Goal: Information Seeking & Learning: Understand process/instructions

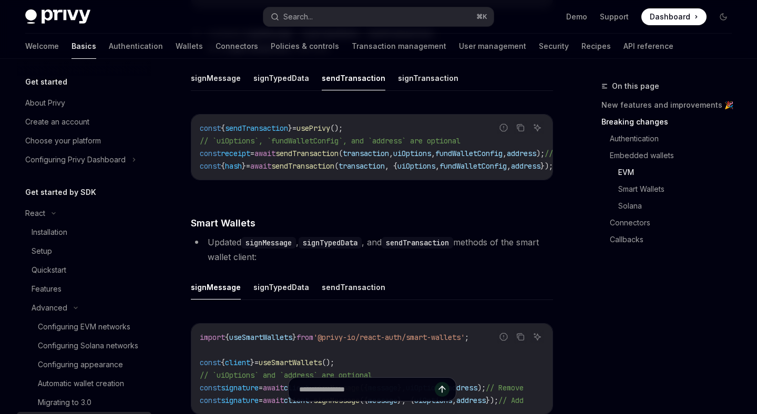
scroll to position [185, 0]
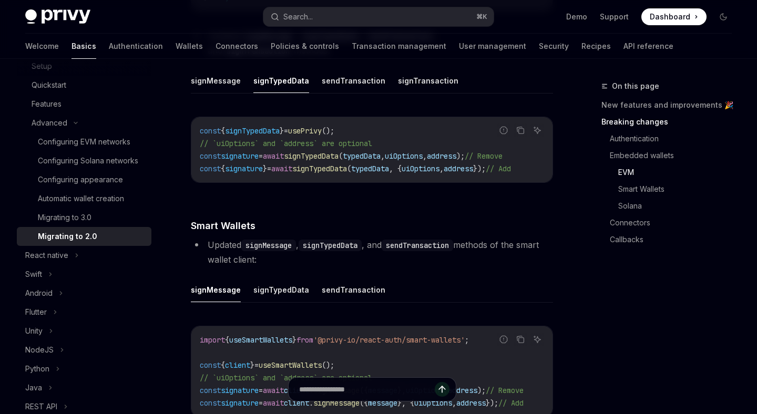
scroll to position [1614, 0]
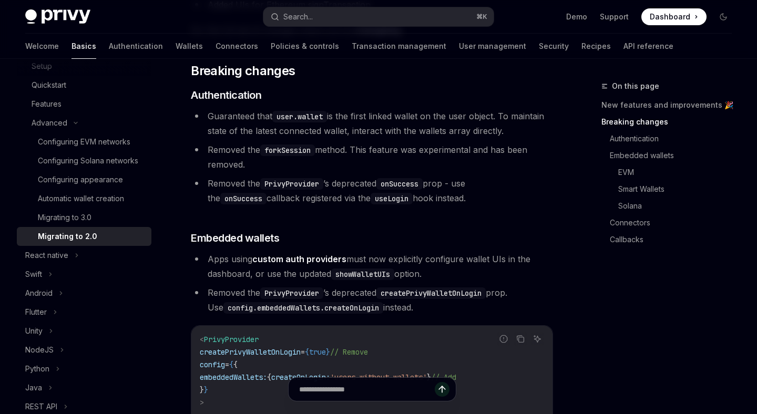
scroll to position [306, 0]
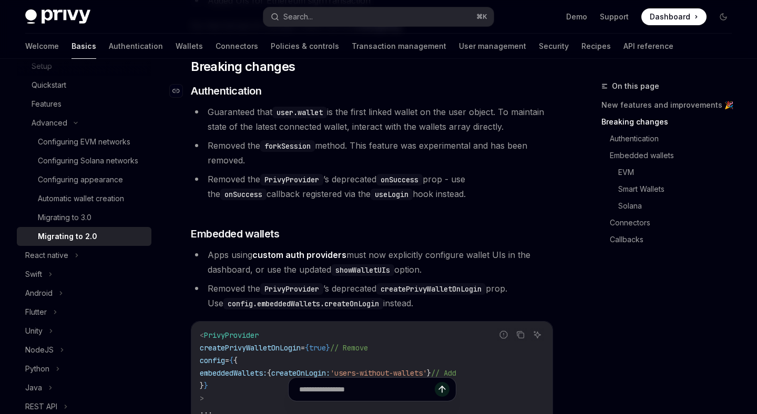
click at [226, 95] on span "Authentication" at bounding box center [226, 91] width 70 height 15
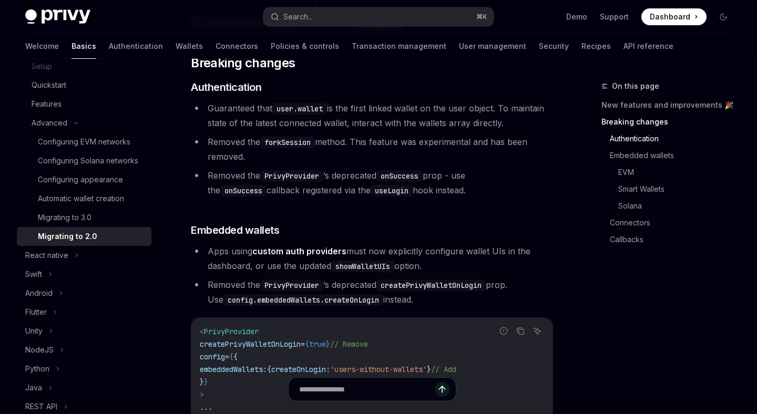
drag, startPoint x: 207, startPoint y: 106, endPoint x: 274, endPoint y: 110, distance: 67.4
click at [274, 110] on span "Guaranteed that user.wallet is the first linked wallet on the user object. To m…" at bounding box center [376, 115] width 336 height 25
drag, startPoint x: 333, startPoint y: 109, endPoint x: 401, endPoint y: 109, distance: 67.8
click at [401, 109] on span "Guaranteed that user.wallet is the first linked wallet on the user object. To m…" at bounding box center [376, 115] width 336 height 25
drag, startPoint x: 349, startPoint y: 120, endPoint x: 507, endPoint y: 116, distance: 157.8
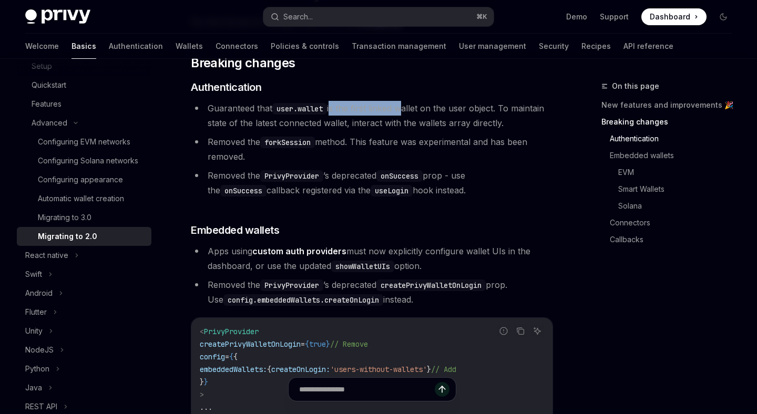
click at [507, 116] on li "Guaranteed that user.wallet is the first linked wallet on the user object. To m…" at bounding box center [372, 115] width 362 height 29
drag, startPoint x: 207, startPoint y: 142, endPoint x: 260, endPoint y: 147, distance: 53.3
click at [260, 147] on li "Removed the forkSession method. This feature was experimental and has been remo…" at bounding box center [372, 149] width 362 height 29
click at [291, 144] on code "forkSession" at bounding box center [287, 143] width 55 height 12
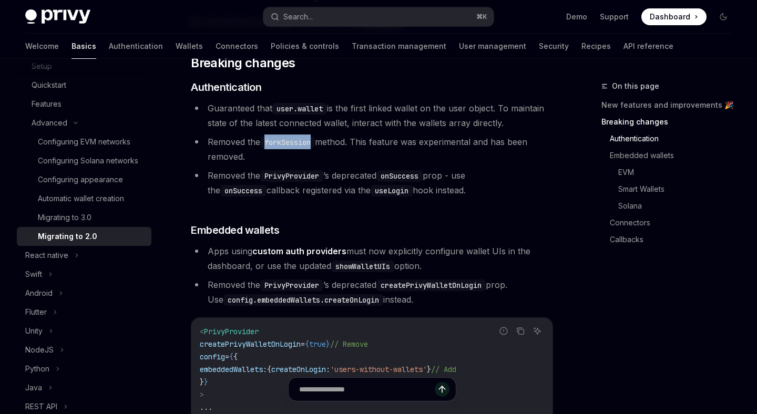
copy code "forkSession"
drag, startPoint x: 210, startPoint y: 172, endPoint x: 273, endPoint y: 172, distance: 63.1
click at [273, 172] on span "Removed the PrivyProvider ’s deprecated onSuccess prop - use the onSuccess call…" at bounding box center [337, 182] width 258 height 25
click at [298, 174] on code "PrivyProvider" at bounding box center [291, 176] width 63 height 12
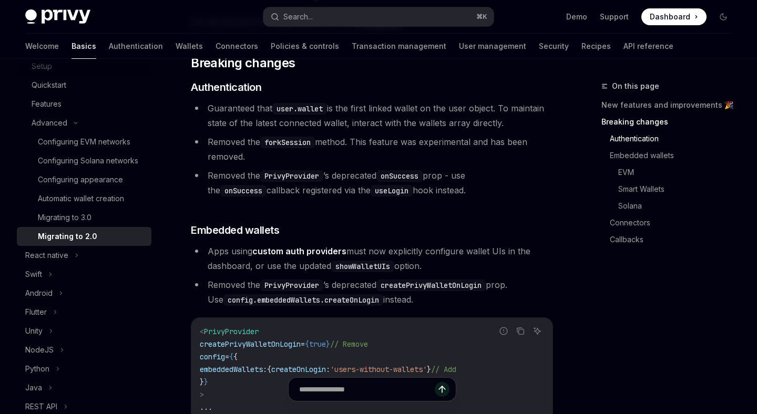
click at [414, 177] on code "onSuccess" at bounding box center [399, 176] width 46 height 12
drag, startPoint x: 206, startPoint y: 188, endPoint x: 438, endPoint y: 194, distance: 233.0
click at [438, 194] on li "Removed the PrivyProvider ’s deprecated onSuccess prop - use the onSuccess call…" at bounding box center [372, 182] width 362 height 29
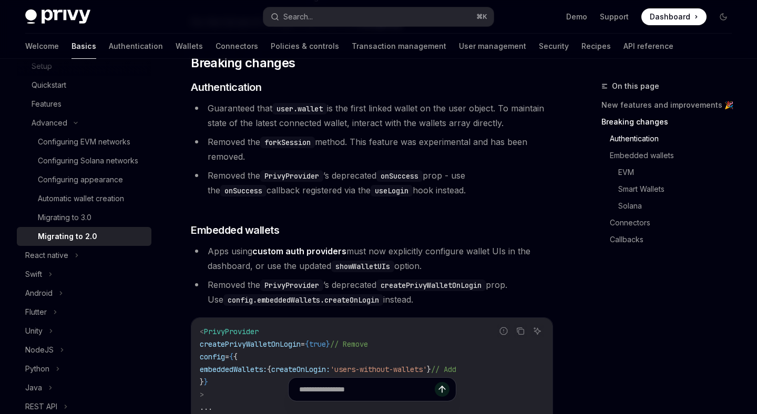
click at [371, 191] on code "useLogin" at bounding box center [392, 191] width 42 height 12
copy code "useLogin"
click at [267, 185] on code "onSuccess" at bounding box center [243, 191] width 46 height 12
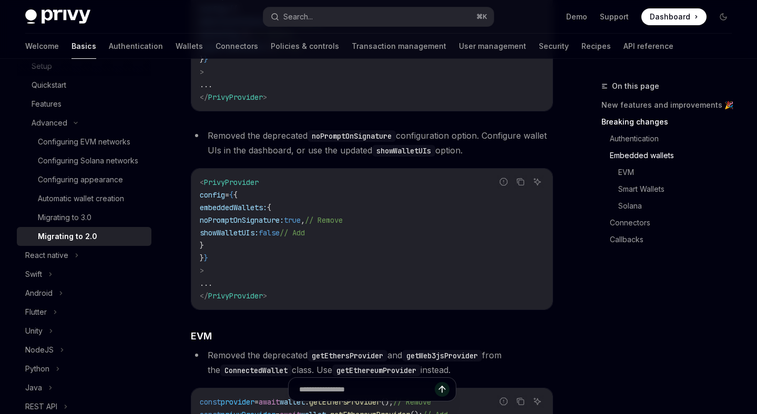
scroll to position [822, 0]
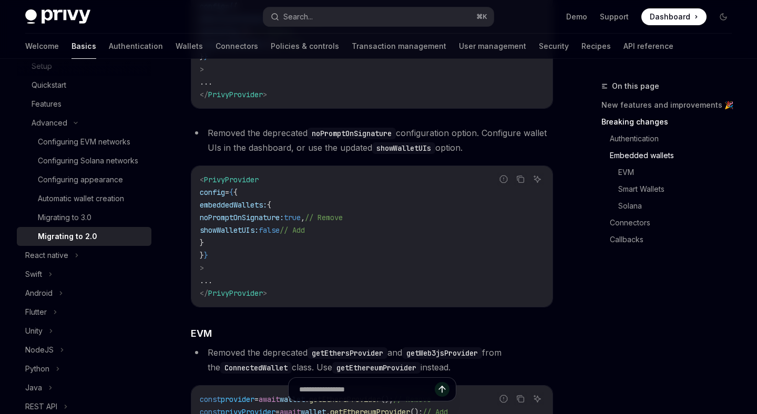
click at [259, 232] on span "showWalletUIs:" at bounding box center [229, 230] width 59 height 9
copy span "showWalletUIs"
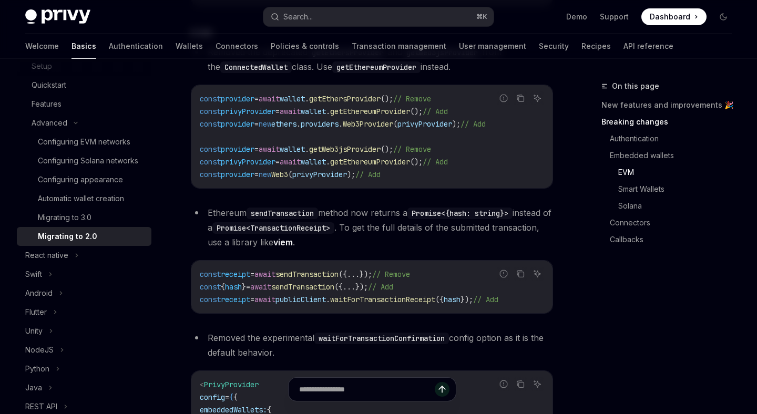
scroll to position [1118, 0]
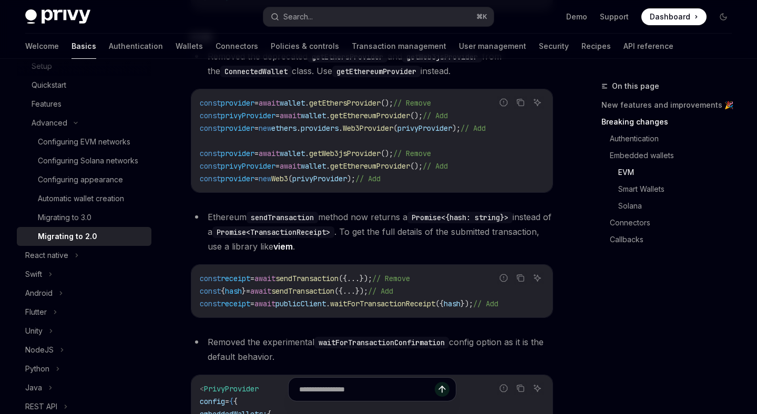
click at [381, 102] on span "getEthersProvider" at bounding box center [344, 102] width 71 height 9
copy span "getEthersProvider"
click at [387, 116] on span "getEthereumProvider" at bounding box center [370, 115] width 80 height 9
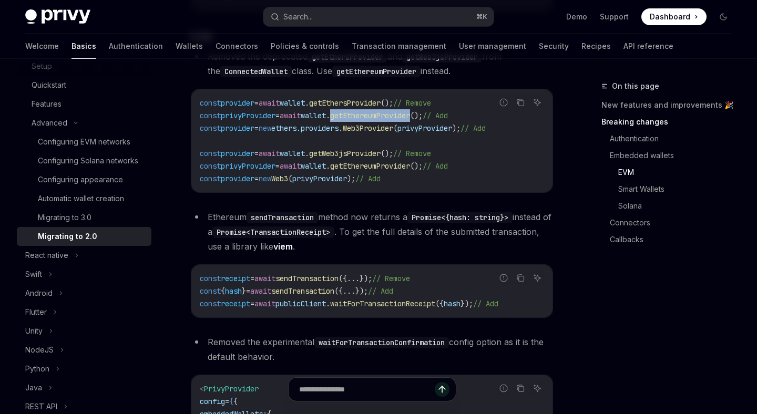
copy span "getEthereumProvider"
click at [536, 127] on code "const provider = await wallet . getEthersProvider (); // Remove const privyProv…" at bounding box center [372, 141] width 344 height 88
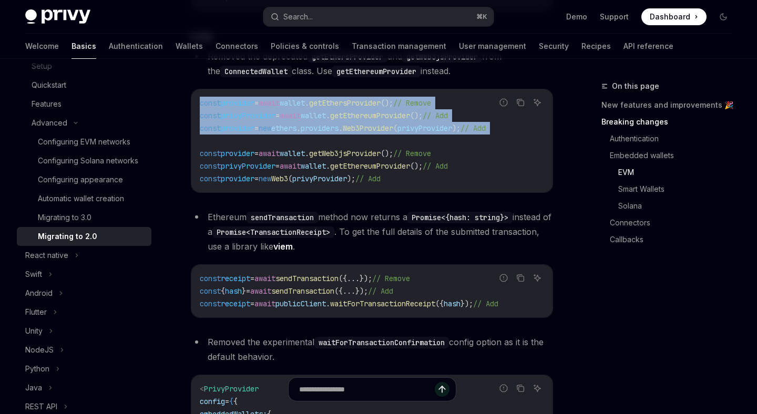
drag, startPoint x: 536, startPoint y: 127, endPoint x: 196, endPoint y: 99, distance: 341.3
click at [196, 99] on div "const provider = await wallet . getEthersProvider (); // Remove const privyProv…" at bounding box center [371, 140] width 361 height 103
copy code "const provider = await wallet . getEthersProvider (); // Remove const privyProv…"
click at [256, 112] on span "privyProvider" at bounding box center [248, 115] width 55 height 9
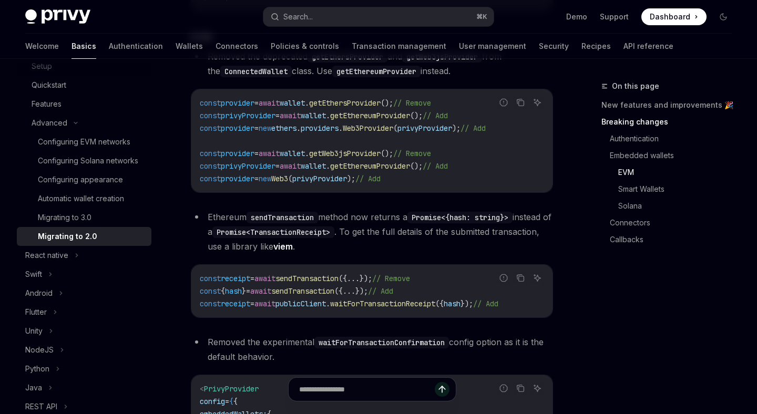
click at [256, 112] on span "privyProvider" at bounding box center [248, 115] width 55 height 9
copy span "privyProvider"
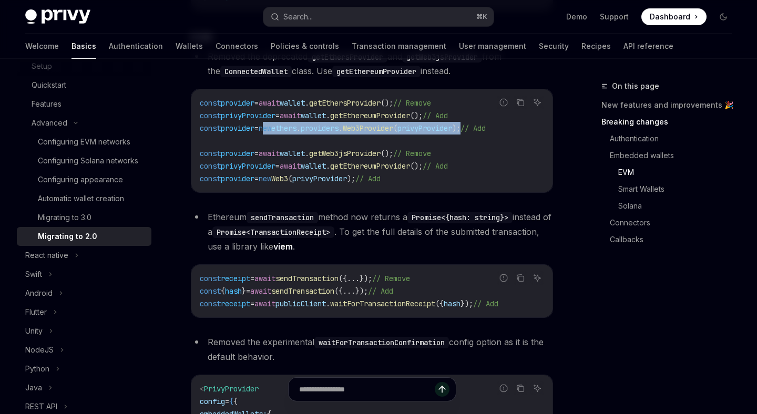
drag, startPoint x: 276, startPoint y: 127, endPoint x: 493, endPoint y: 130, distance: 216.6
click at [486, 130] on span "const provider = new ethers . providers . Web3Provider ( privyProvider ); // Add" at bounding box center [343, 128] width 286 height 9
copy span "new ethers . providers . Web3Provider ( privyProvider );"
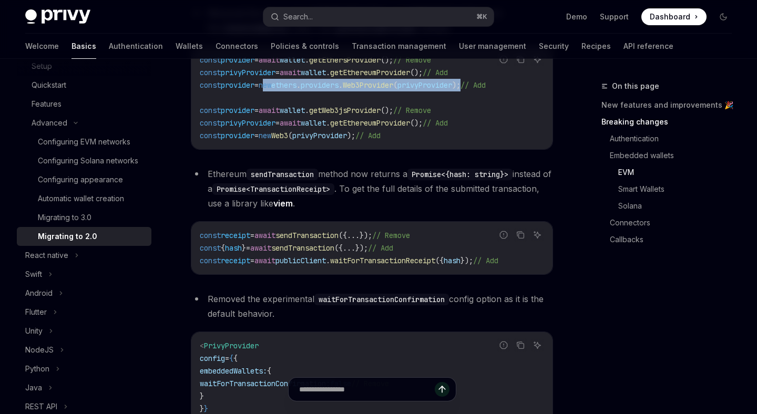
scroll to position [1162, 0]
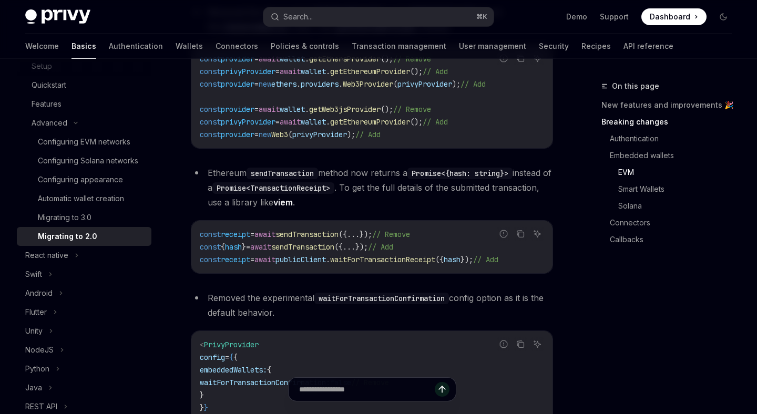
click at [379, 109] on span "getWeb3jsProvider" at bounding box center [344, 109] width 71 height 9
copy span "getWeb3jsProvider"
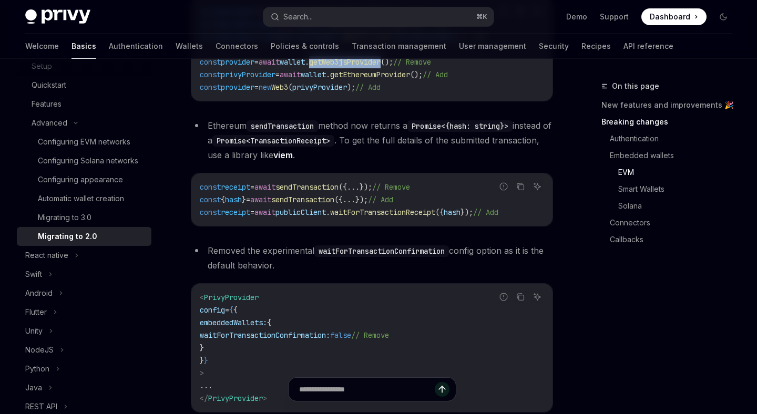
scroll to position [1212, 0]
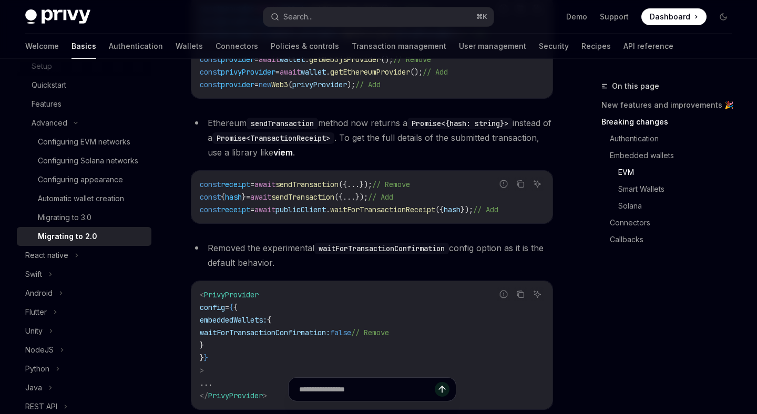
click at [231, 123] on li "Ethereum sendTransaction method now returns a Promise<{hash: string}> instead o…" at bounding box center [372, 138] width 362 height 44
click at [283, 120] on code "sendTransaction" at bounding box center [282, 124] width 71 height 12
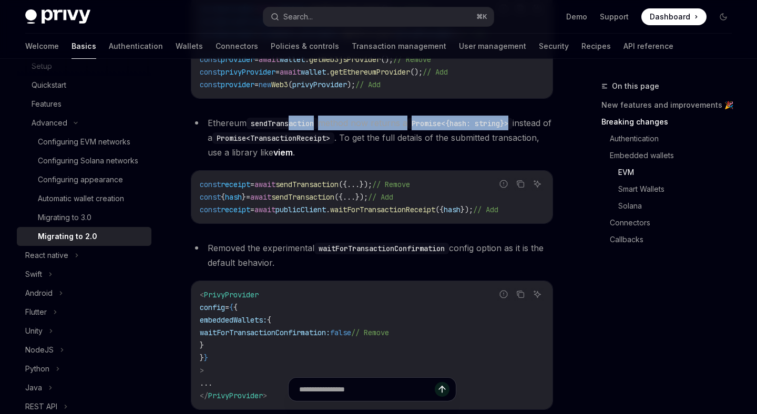
drag, startPoint x: 519, startPoint y: 125, endPoint x: 285, endPoint y: 124, distance: 234.5
click at [290, 124] on li "Ethereum sendTransaction method now returns a Promise<{hash: string}> instead o…" at bounding box center [372, 138] width 362 height 44
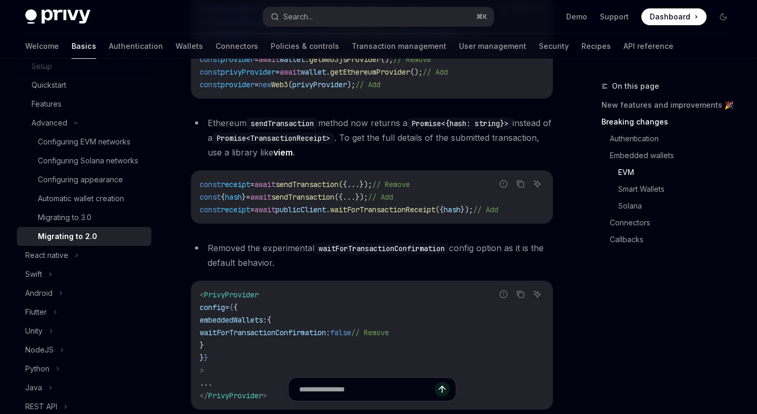
click at [332, 137] on code "Promise<TransactionReceipt>" at bounding box center [273, 138] width 122 height 12
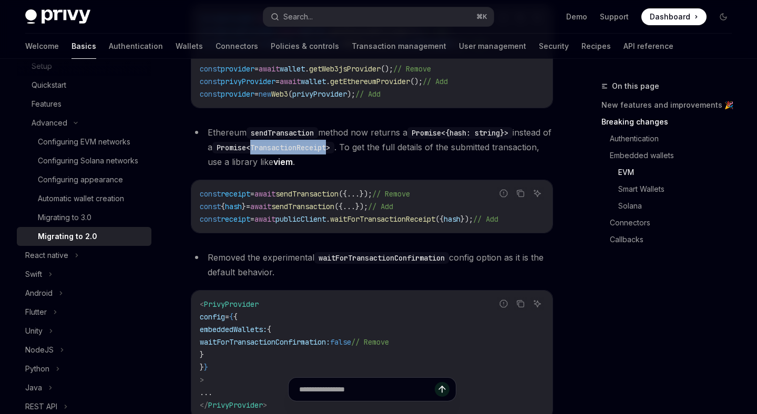
scroll to position [1207, 0]
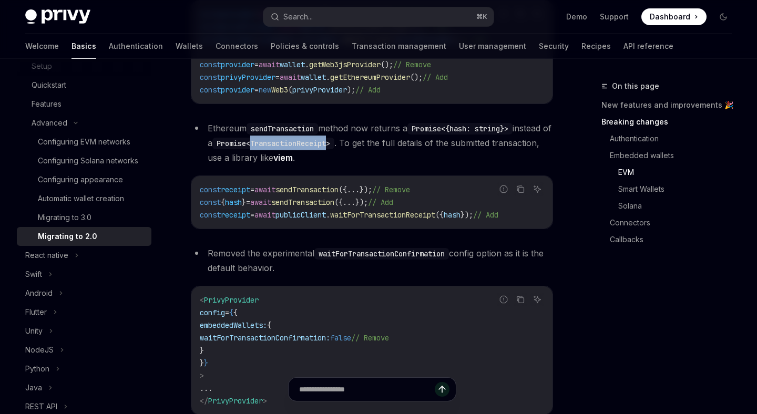
click at [293, 159] on link "viem" at bounding box center [282, 157] width 19 height 11
click at [318, 205] on span "sendTransaction" at bounding box center [302, 202] width 63 height 9
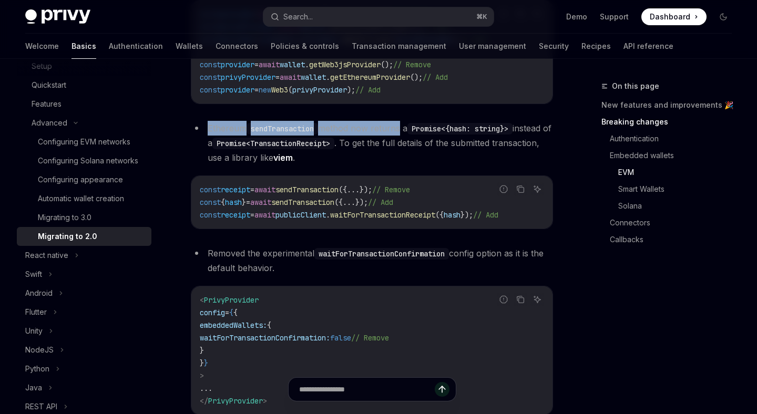
drag, startPoint x: 211, startPoint y: 128, endPoint x: 402, endPoint y: 126, distance: 191.4
click at [402, 126] on li "Ethereum sendTransaction method now returns a Promise<{hash: string}> instead o…" at bounding box center [372, 143] width 362 height 44
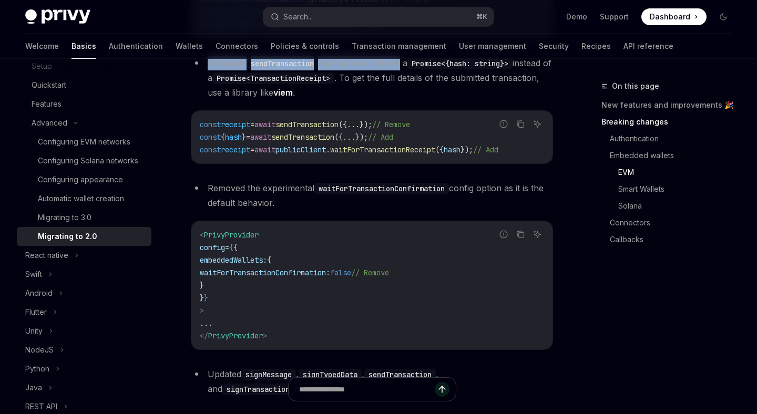
scroll to position [1286, 0]
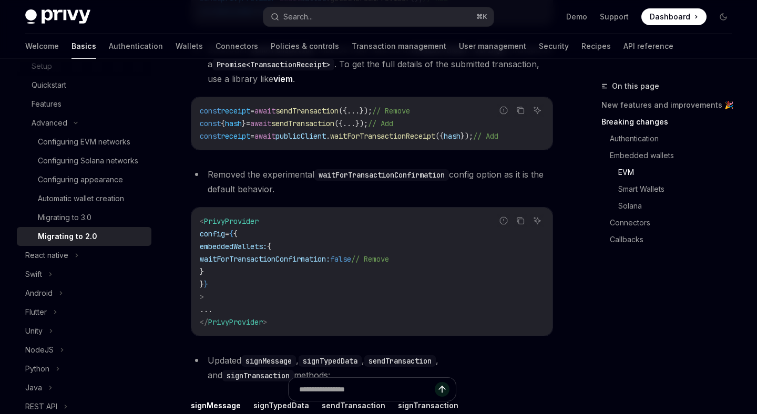
click at [289, 262] on span "waitForTransactionConfirmation:" at bounding box center [265, 258] width 130 height 9
copy span "waitForTransactionConfirmation"
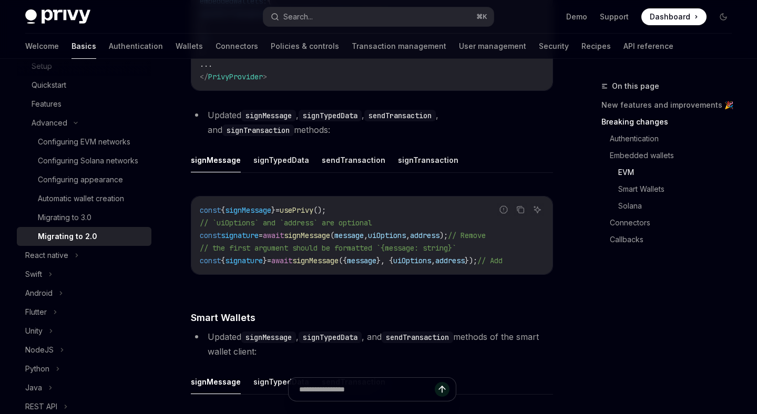
scroll to position [0, 0]
click at [249, 215] on span "signMessage" at bounding box center [248, 210] width 46 height 9
click at [309, 215] on span "usePrivy" at bounding box center [297, 210] width 34 height 9
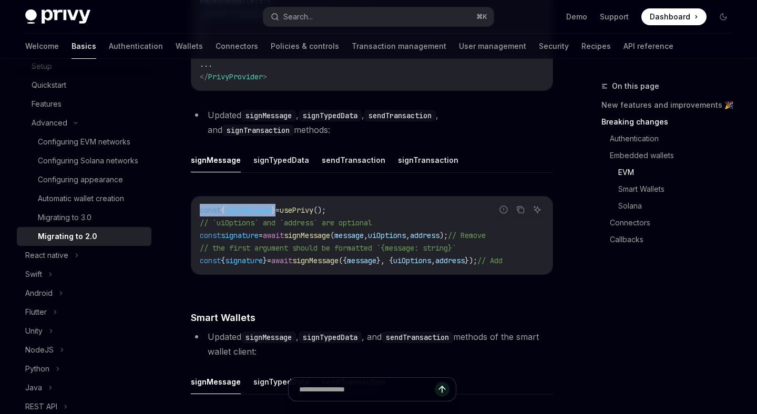
drag, startPoint x: 199, startPoint y: 215, endPoint x: 284, endPoint y: 216, distance: 85.2
click at [284, 216] on div "const { signMessage } = usePrivy (); // `uiOptions` and `address` are optional …" at bounding box center [371, 236] width 361 height 78
click at [272, 159] on button "signTypedData" at bounding box center [281, 160] width 56 height 25
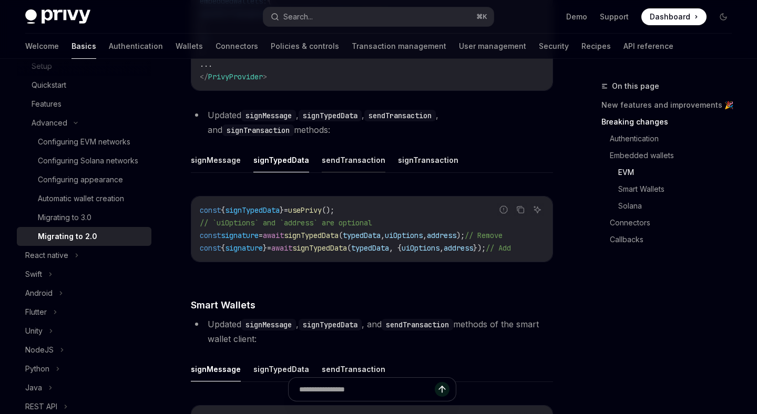
click at [324, 157] on button "sendTransaction" at bounding box center [354, 160] width 64 height 25
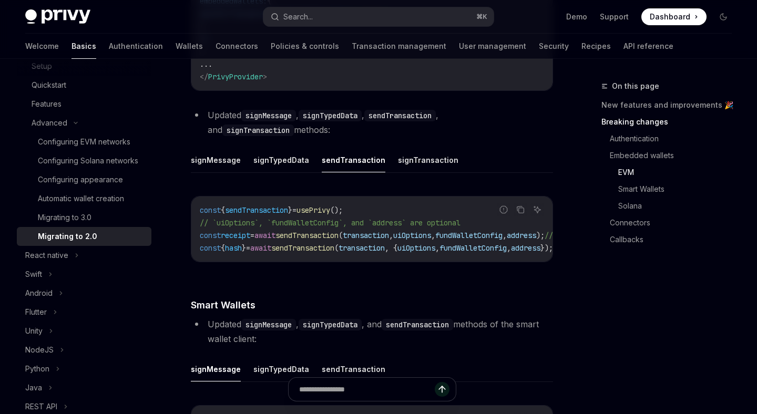
click at [269, 210] on span "sendTransaction" at bounding box center [256, 210] width 63 height 9
click at [403, 163] on button "signTransaction" at bounding box center [428, 160] width 60 height 25
click at [277, 219] on code "const { signTransaction } = usePrivy (); // `uiOptions`, and `address` are opti…" at bounding box center [408, 229] width 416 height 50
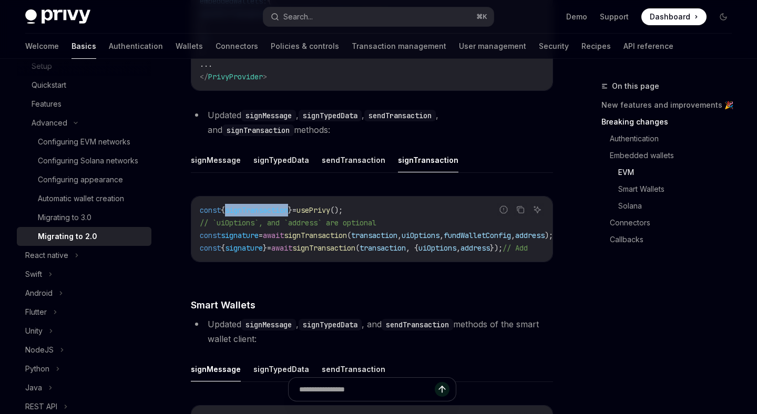
click at [277, 219] on code "const { signTransaction } = usePrivy (); // `uiOptions`, and `address` are opti…" at bounding box center [408, 229] width 416 height 50
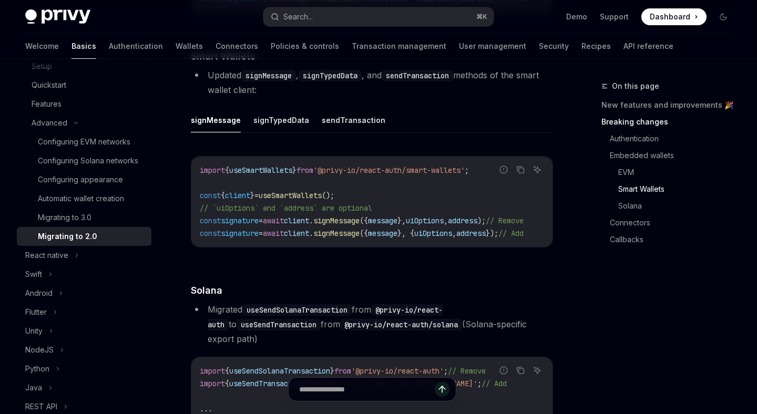
scroll to position [1782, 0]
click at [289, 199] on span "useSmartWallets" at bounding box center [290, 194] width 63 height 9
click at [272, 122] on button "signTypedData" at bounding box center [281, 119] width 56 height 25
click at [340, 125] on button "sendTransaction" at bounding box center [354, 119] width 64 height 25
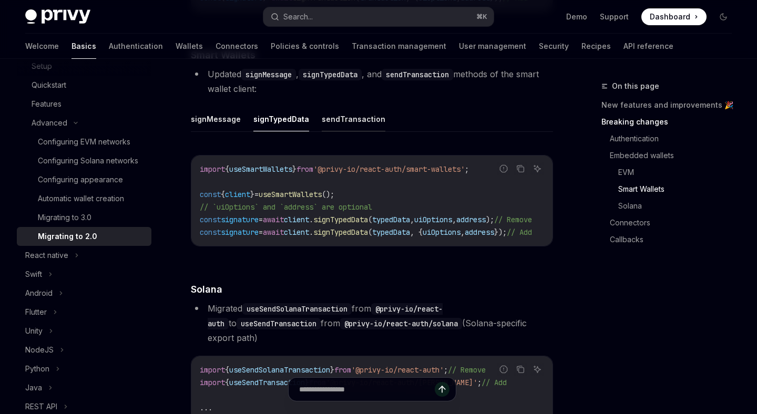
type textarea "*"
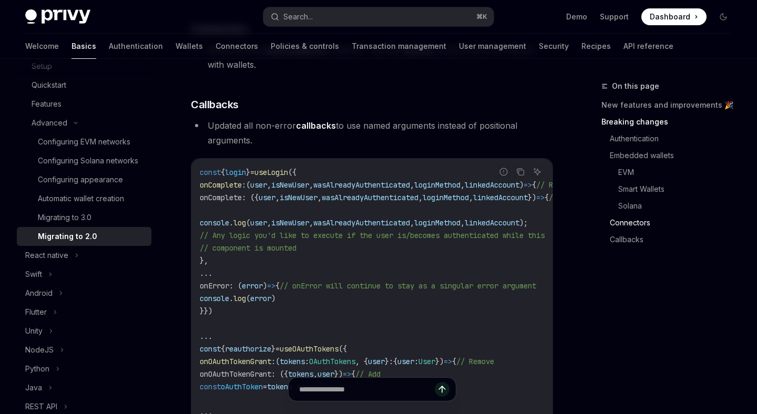
scroll to position [2966, 0]
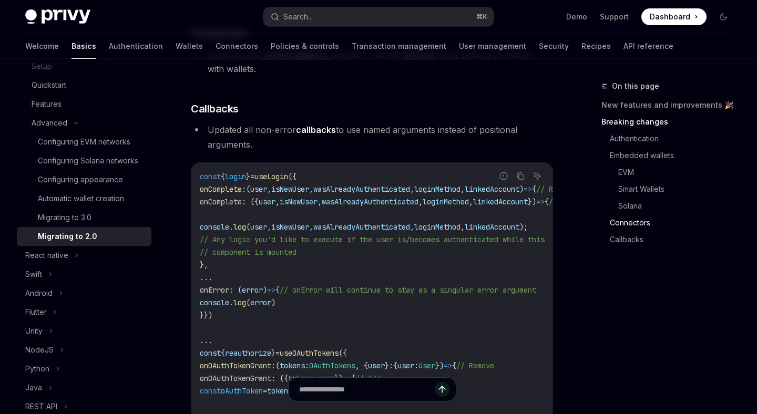
drag, startPoint x: 242, startPoint y: 131, endPoint x: 270, endPoint y: 131, distance: 27.9
click at [256, 131] on li "Updated all non-error callbacks to use named arguments instead of positional ar…" at bounding box center [372, 136] width 362 height 29
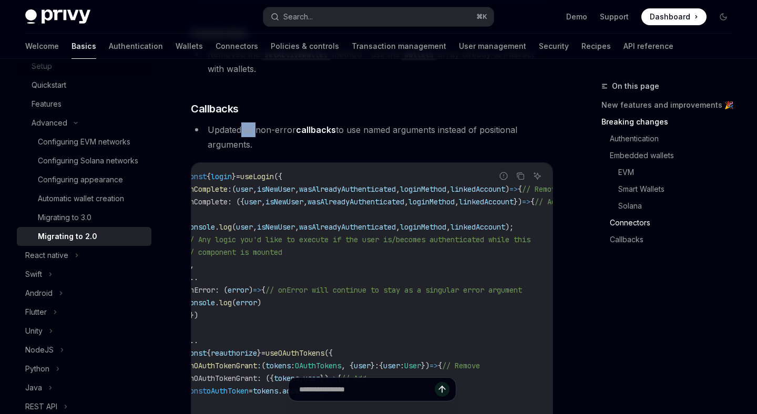
scroll to position [0, 0]
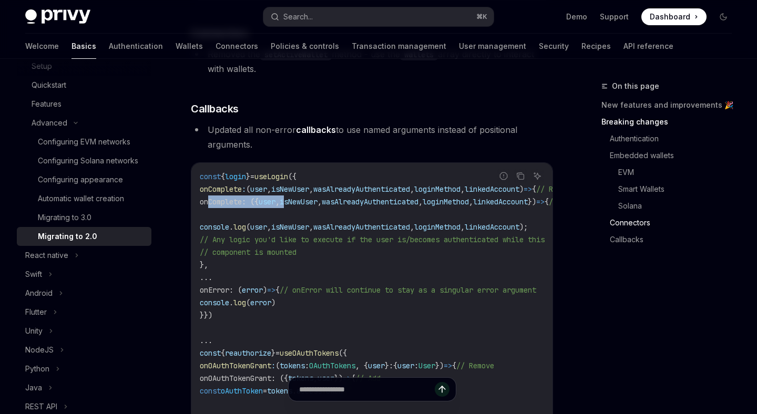
drag, startPoint x: 208, startPoint y: 206, endPoint x: 316, endPoint y: 206, distance: 108.8
click at [316, 206] on span "onComplete : ({ user , isNewUser , wasAlreadyAuthenticated , loginMethod , link…" at bounding box center [387, 201] width 374 height 9
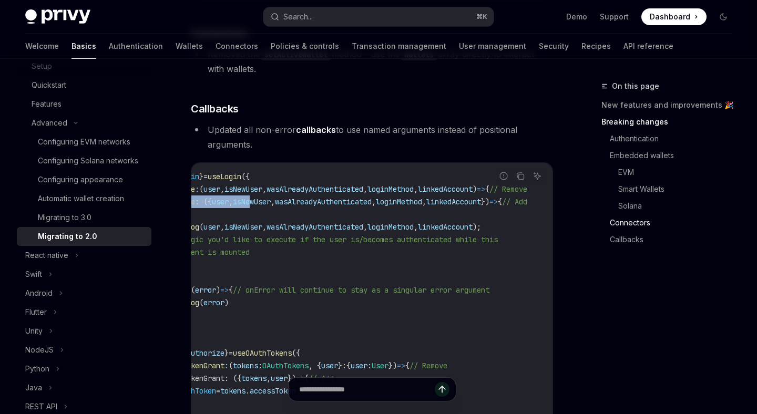
scroll to position [0, 109]
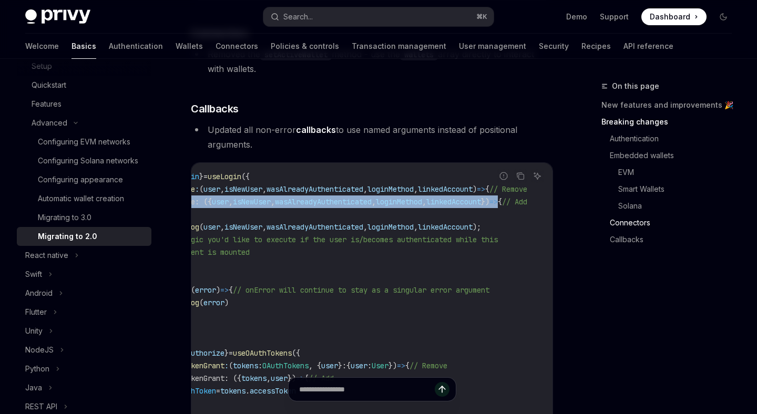
click at [498, 207] on span "{" at bounding box center [500, 201] width 4 height 9
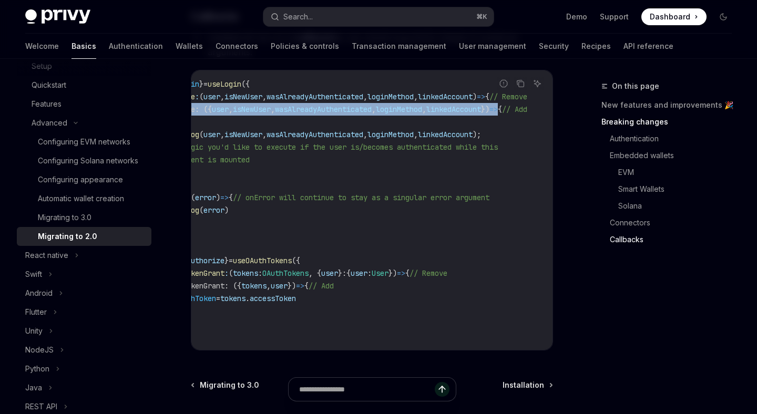
scroll to position [0, 0]
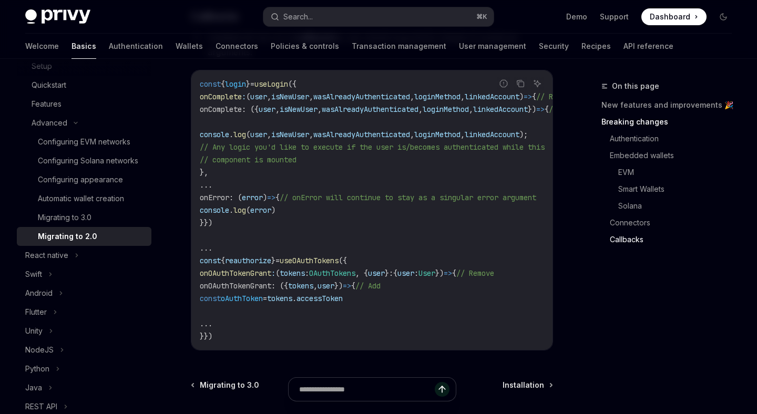
click at [266, 263] on span "reauthorize" at bounding box center [248, 260] width 46 height 9
click at [324, 264] on span "useOAuthTokens" at bounding box center [309, 260] width 59 height 9
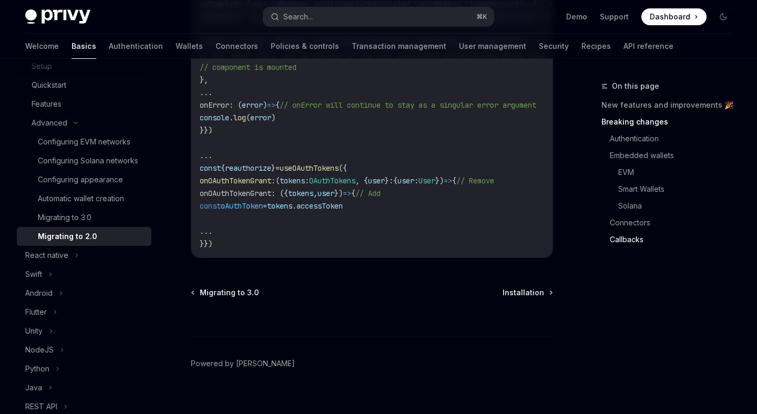
scroll to position [3151, 0]
